Goal: Information Seeking & Learning: Compare options

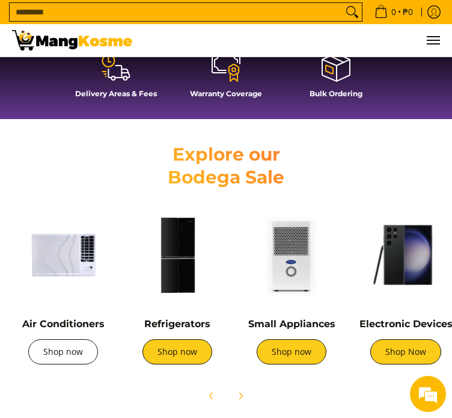
click at [60, 353] on link "Shop now" at bounding box center [63, 351] width 70 height 25
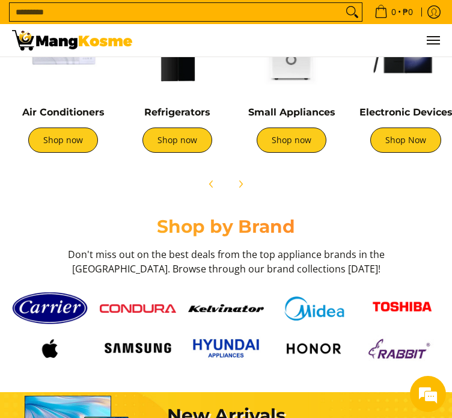
scroll to position [660, 0]
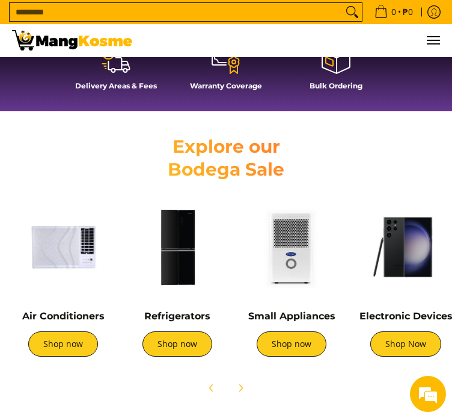
scroll to position [438, 0]
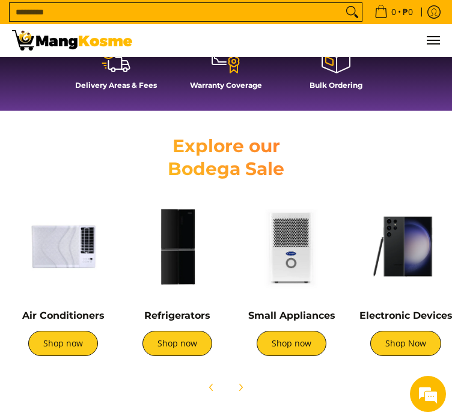
click at [60, 252] on img at bounding box center [63, 246] width 102 height 102
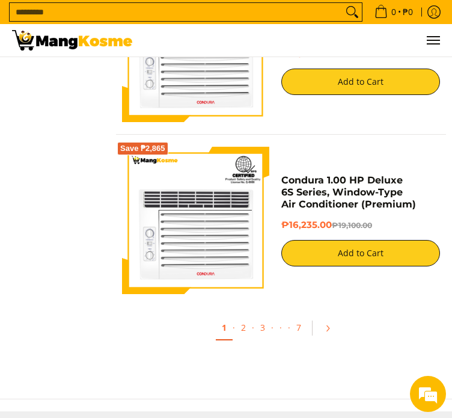
scroll to position [4006, 0]
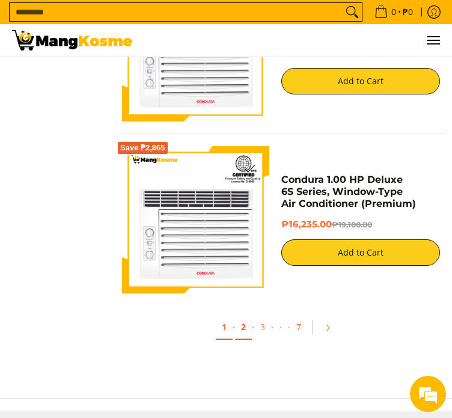
click at [243, 327] on link "2" at bounding box center [243, 327] width 17 height 25
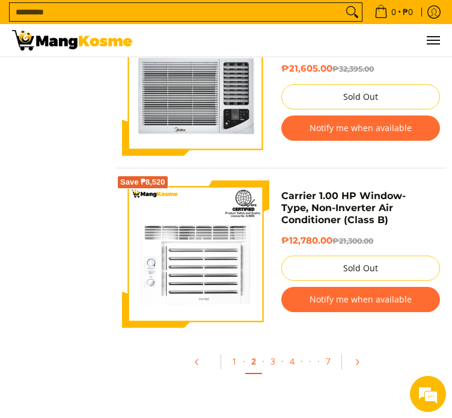
scroll to position [3978, 0]
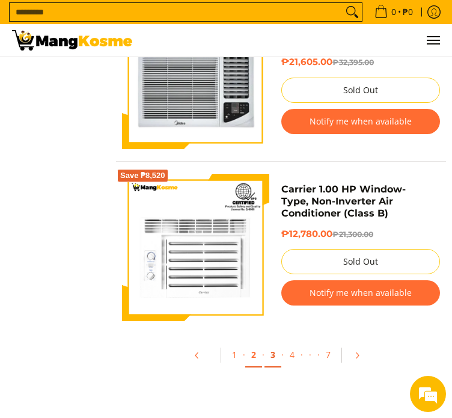
drag, startPoint x: 425, startPoint y: 310, endPoint x: 273, endPoint y: 352, distance: 158.2
click at [273, 352] on link "3" at bounding box center [272, 355] width 17 height 25
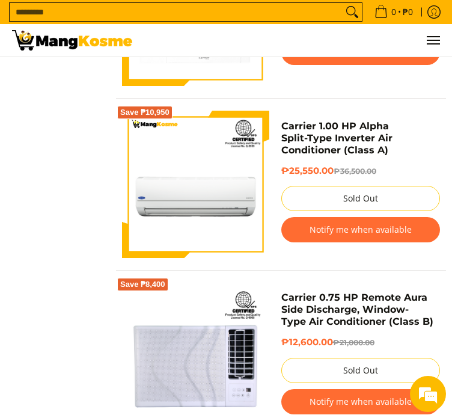
scroll to position [3012, 0]
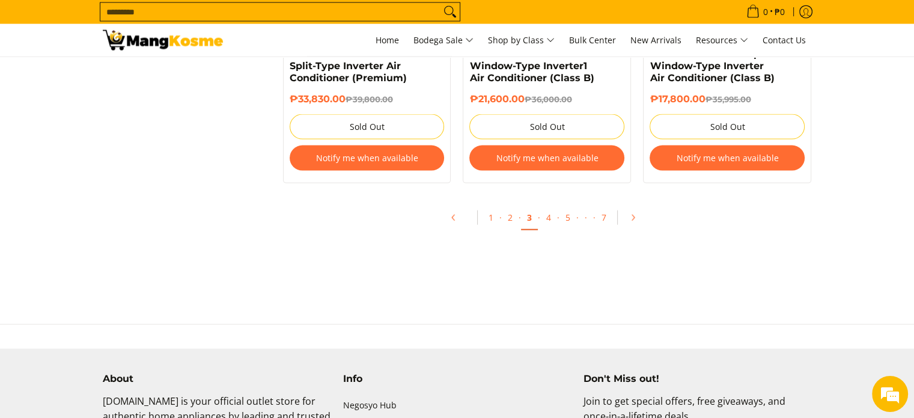
scroll to position [2671, 0]
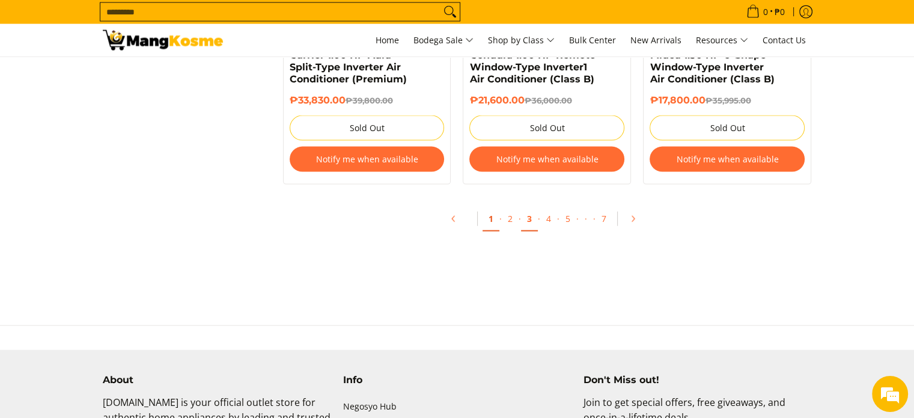
click at [451, 221] on link "1" at bounding box center [491, 219] width 17 height 25
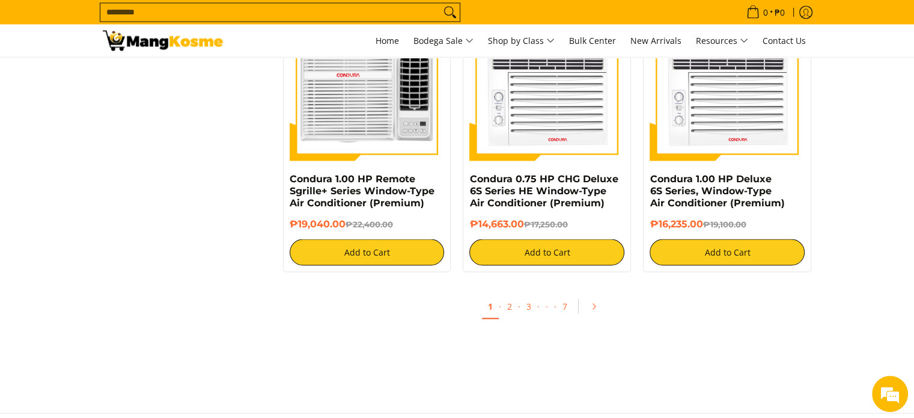
scroll to position [2272, 0]
click at [507, 308] on link "2" at bounding box center [509, 305] width 17 height 25
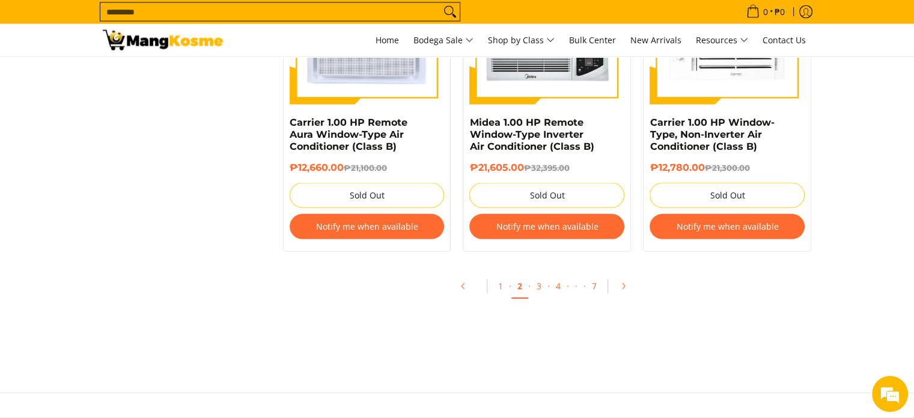
scroll to position [2351, 0]
click at [537, 291] on link "3" at bounding box center [539, 286] width 17 height 25
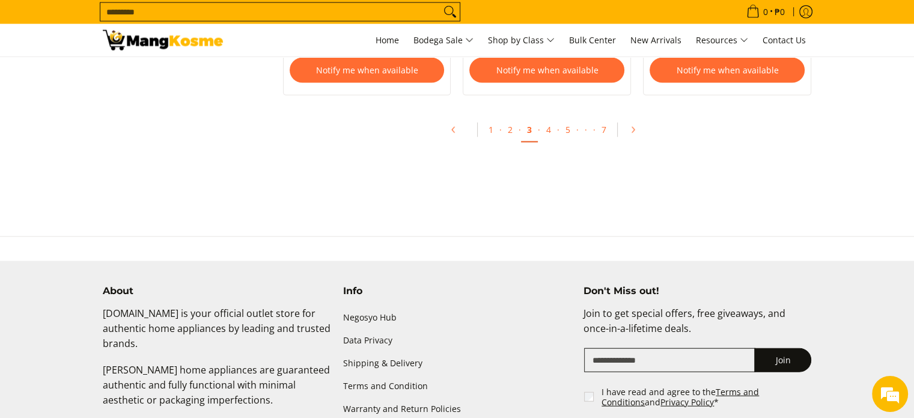
scroll to position [2760, 0]
click at [548, 129] on link "4" at bounding box center [548, 130] width 17 height 25
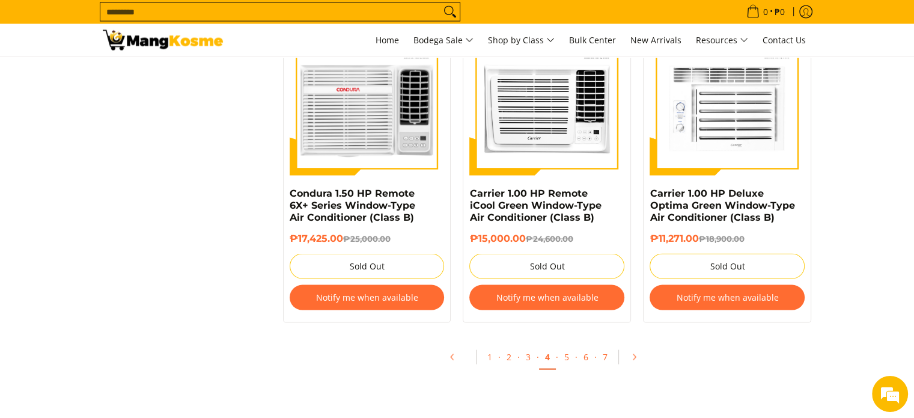
scroll to position [2497, 0]
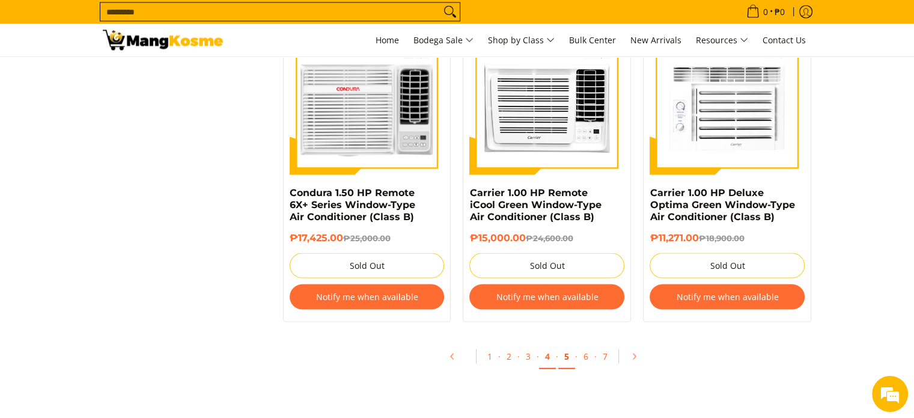
click at [568, 360] on link "5" at bounding box center [566, 356] width 17 height 25
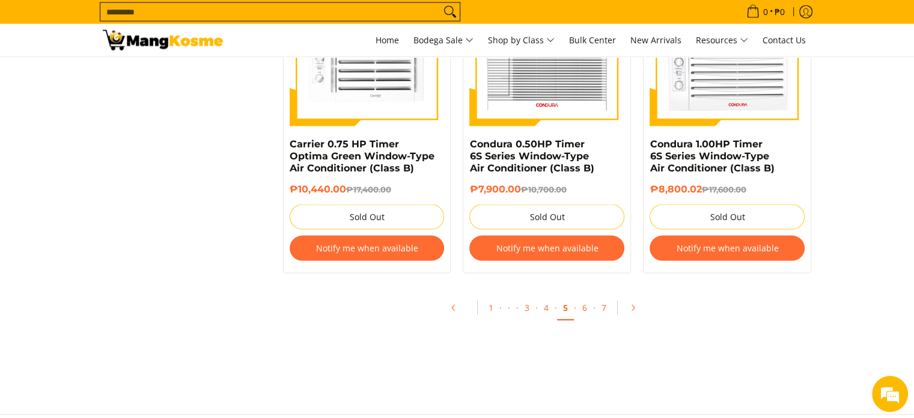
scroll to position [2548, 0]
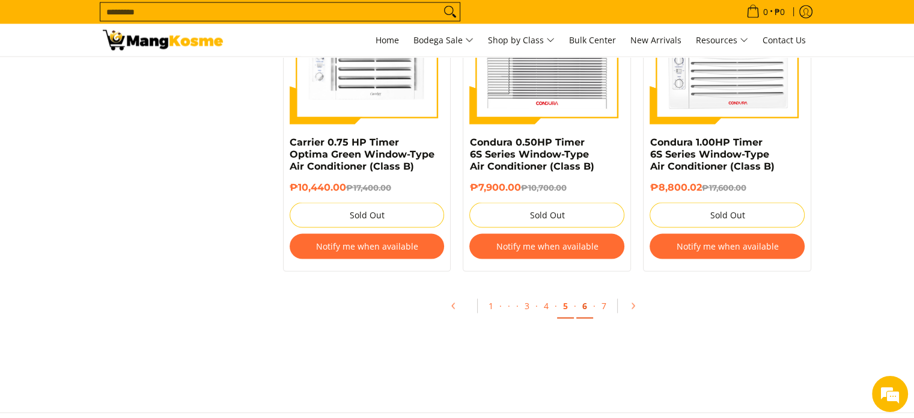
click at [585, 309] on link "6" at bounding box center [584, 306] width 17 height 25
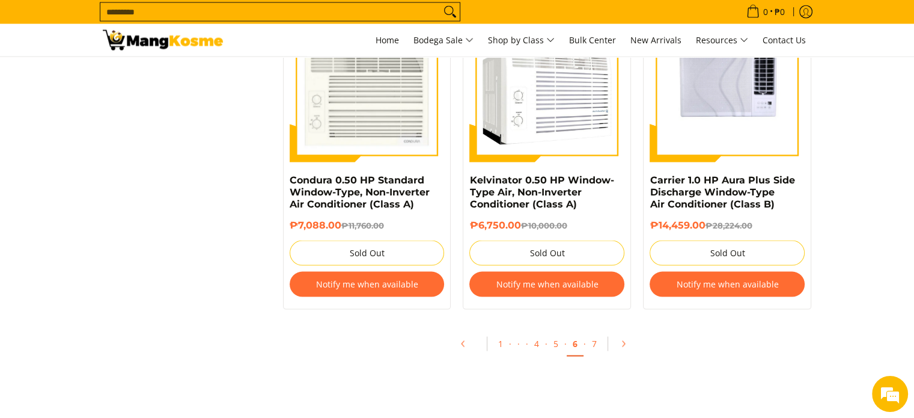
scroll to position [2510, 0]
click at [587, 341] on link "7" at bounding box center [594, 344] width 17 height 25
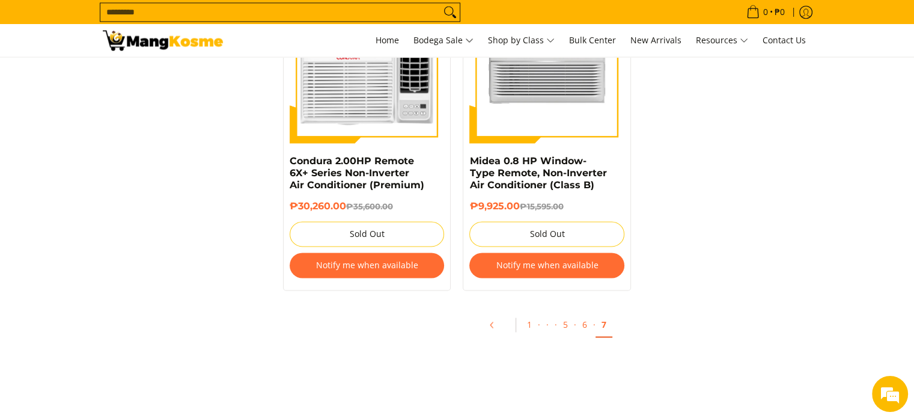
scroll to position [1900, 0]
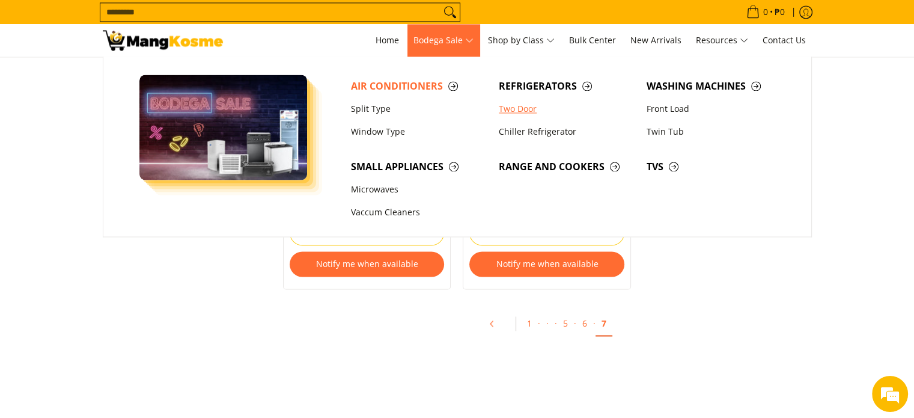
click at [524, 108] on link "Two Door" at bounding box center [567, 108] width 148 height 23
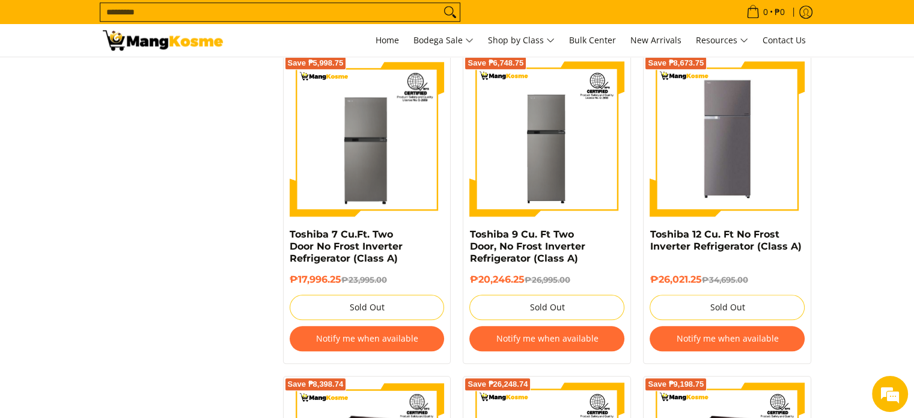
scroll to position [1197, 0]
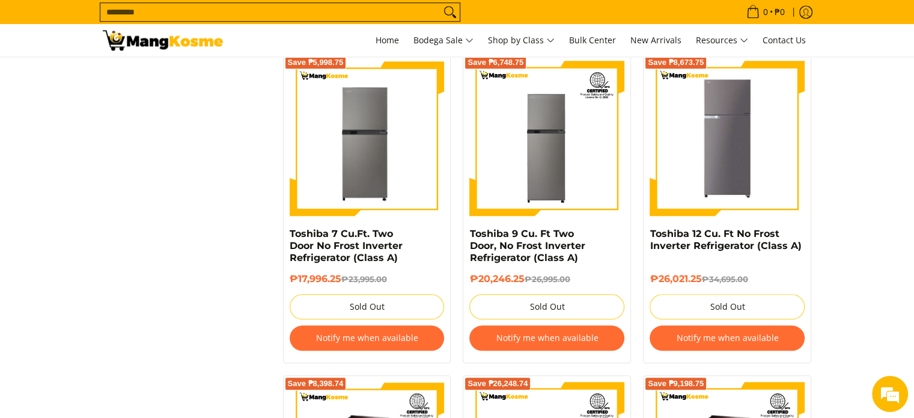
click at [339, 177] on img at bounding box center [367, 138] width 155 height 155
